Goal: Find specific page/section: Find specific page/section

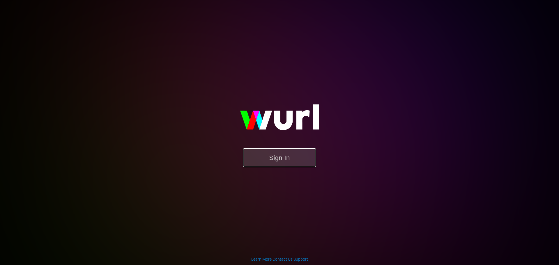
click at [253, 154] on button "Sign In" at bounding box center [279, 157] width 73 height 19
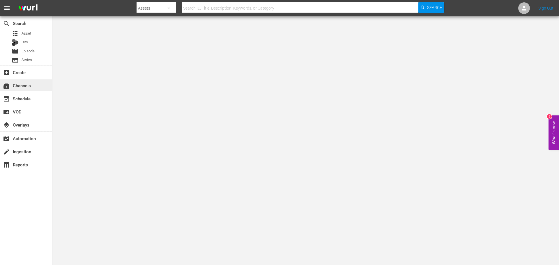
click at [32, 86] on div "subscriptions Channels" at bounding box center [16, 84] width 33 height 5
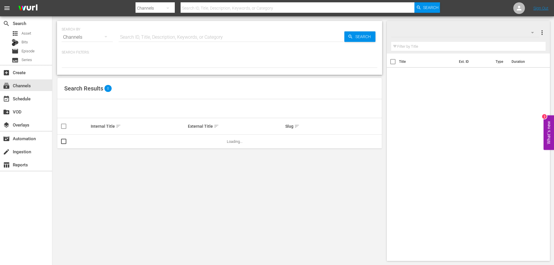
click at [171, 37] on input "text" at bounding box center [232, 37] width 226 height 14
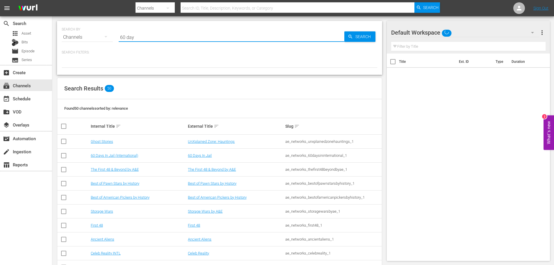
type input "60 days"
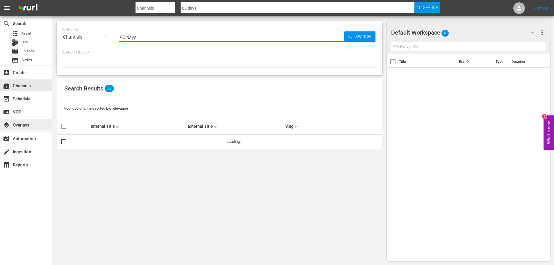
type input "60 days"
click at [31, 125] on div "layers Overlays" at bounding box center [16, 123] width 33 height 5
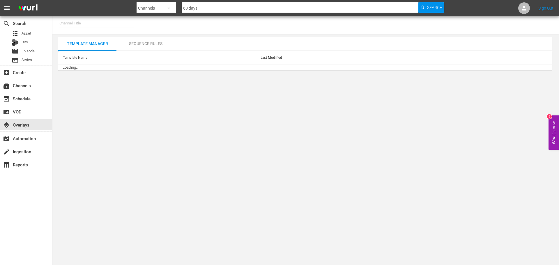
click at [100, 25] on input "text" at bounding box center [96, 23] width 75 height 14
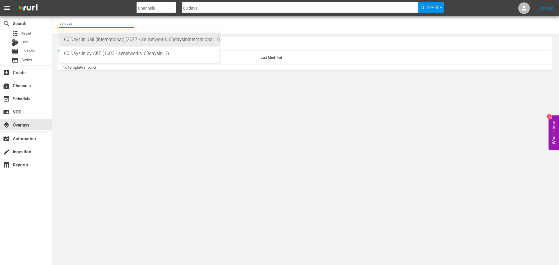
click at [102, 40] on div "60 Days In Jail (International) (2077 - ae_networks_60daysininternational_1)" at bounding box center [139, 40] width 151 height 14
type input "60 Days In Jail (International) (2077 - ae_networks_60daysininternational_1)"
